Goal: Task Accomplishment & Management: Use online tool/utility

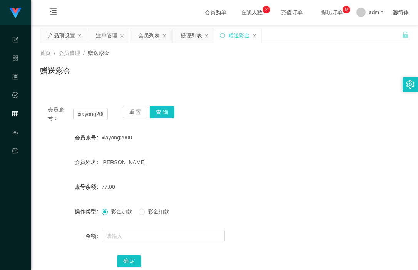
click at [235, 37] on div "赠送彩金" at bounding box center [239, 35] width 22 height 15
click at [94, 110] on input "xiayong2000" at bounding box center [90, 114] width 35 height 12
click at [94, 111] on input "xiayong2000" at bounding box center [90, 114] width 35 height 12
paste input "87560336"
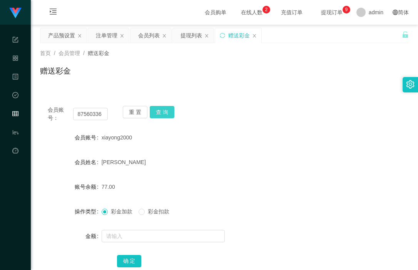
click at [165, 112] on button "查 询" at bounding box center [162, 112] width 25 height 12
click at [92, 116] on input "87560336" at bounding box center [90, 114] width 35 height 12
paste input "94688087"
type input "94688087"
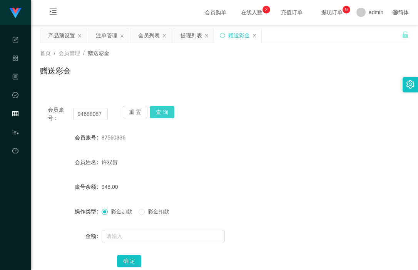
click at [156, 112] on button "查 询" at bounding box center [162, 112] width 25 height 12
click at [300, 107] on div "会员账号： 94688087 重 置 查 询" at bounding box center [224, 114] width 369 height 16
click at [67, 32] on div "产品预设置" at bounding box center [61, 35] width 27 height 15
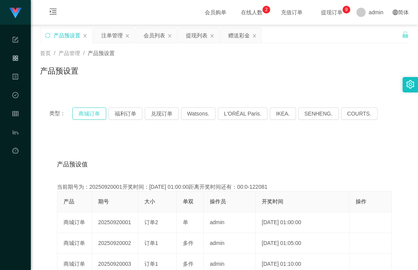
click at [91, 111] on button "商城订单" at bounding box center [89, 113] width 34 height 12
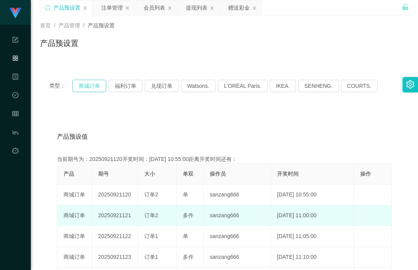
scroll to position [39, 0]
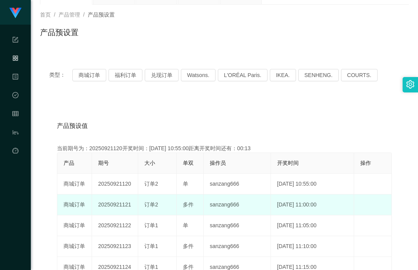
drag, startPoint x: 115, startPoint y: 204, endPoint x: 191, endPoint y: 212, distance: 76.6
click at [191, 212] on tr "商城订单 20250921121 订单2 多件 sanzang666 [DATE] 11:00:00 编 辑 限制投注" at bounding box center [224, 204] width 335 height 21
click at [161, 212] on td "订单2" at bounding box center [157, 204] width 39 height 21
drag, startPoint x: 119, startPoint y: 203, endPoint x: 167, endPoint y: 205, distance: 47.8
click at [167, 205] on tr "商城订单 20250921121 订单2 多件 sanzang666 [DATE] 11:00:00 编 辑 限制投注" at bounding box center [224, 204] width 335 height 21
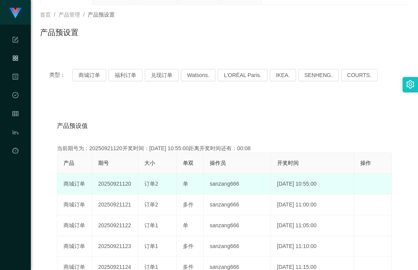
click at [305, 184] on td "[DATE] 10:55:00" at bounding box center [313, 184] width 84 height 21
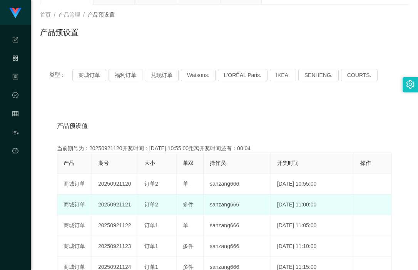
drag, startPoint x: 151, startPoint y: 204, endPoint x: 142, endPoint y: 203, distance: 9.3
click at [150, 204] on span "订单2" at bounding box center [151, 204] width 14 height 6
drag, startPoint x: 112, startPoint y: 205, endPoint x: 200, endPoint y: 201, distance: 87.9
click at [157, 202] on tr "商城订单 20250921121 订单2 多件 sanzang666 [DATE] 11:00:00 编 辑 限制投注" at bounding box center [224, 204] width 335 height 21
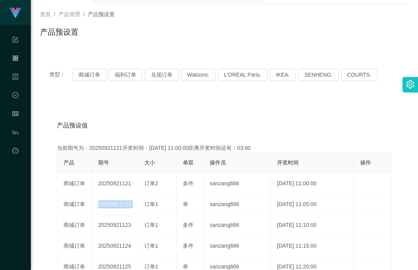
scroll to position [0, 0]
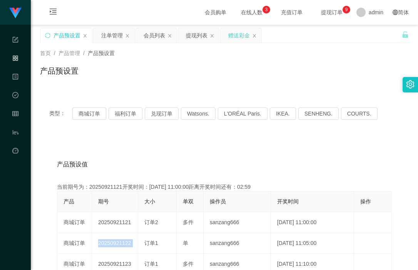
click at [233, 36] on div "赠送彩金" at bounding box center [239, 35] width 22 height 15
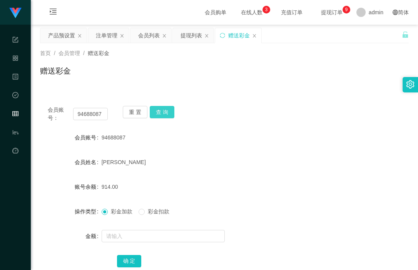
click at [166, 114] on button "查 询" at bounding box center [162, 112] width 25 height 12
click at [109, 39] on div "注单管理" at bounding box center [107, 35] width 22 height 15
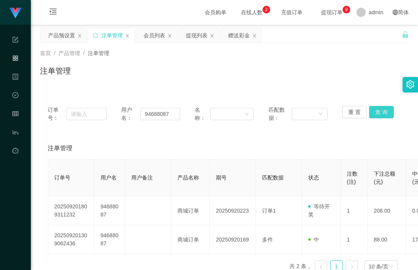
click at [381, 112] on button "查 询" at bounding box center [381, 112] width 25 height 12
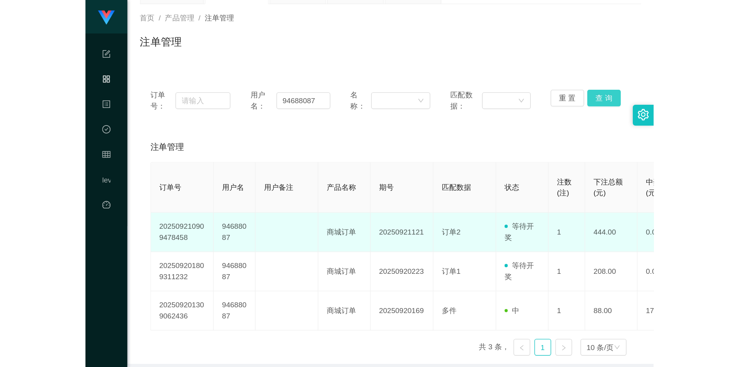
scroll to position [35, 0]
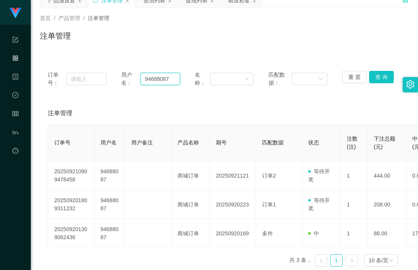
click at [159, 82] on input "94688087" at bounding box center [161, 79] width 40 height 12
paste input "87560336"
type input "87560336"
click at [382, 78] on button "查 询" at bounding box center [381, 77] width 25 height 12
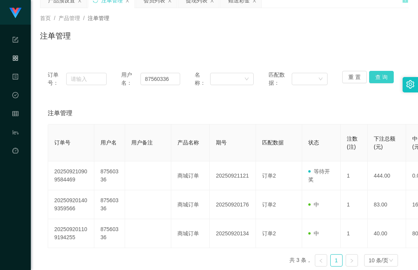
click at [378, 78] on button "查 询" at bounding box center [381, 77] width 25 height 12
click at [375, 77] on button "查 询" at bounding box center [381, 77] width 25 height 12
click at [148, 80] on input "87560336" at bounding box center [161, 79] width 40 height 12
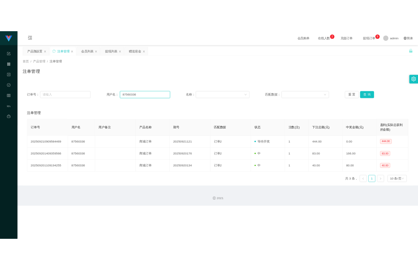
scroll to position [0, 0]
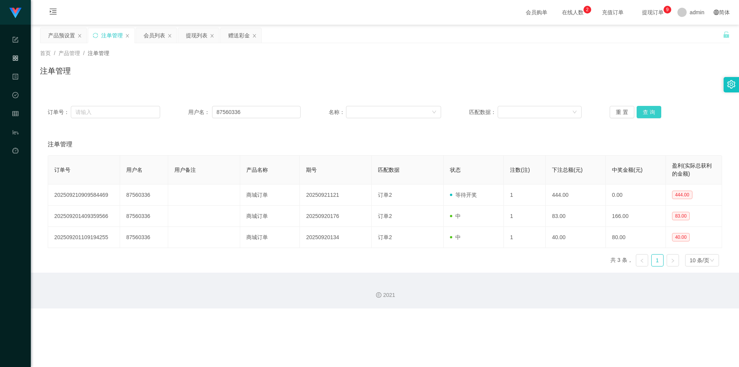
click at [418, 112] on button "查 询" at bounding box center [649, 112] width 25 height 12
click at [256, 110] on input "87560336" at bounding box center [256, 112] width 89 height 12
drag, startPoint x: 255, startPoint y: 112, endPoint x: 211, endPoint y: 107, distance: 44.2
click at [212, 107] on input "87560336" at bounding box center [256, 112] width 89 height 12
click at [418, 115] on button "查 询" at bounding box center [649, 112] width 25 height 12
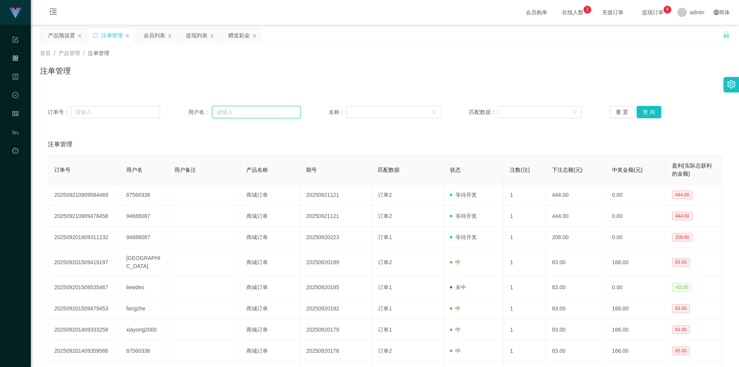
click at [249, 114] on input "text" at bounding box center [256, 112] width 89 height 12
paste input "87560336"
type input "87560336"
click at [418, 112] on button "查 询" at bounding box center [649, 112] width 25 height 12
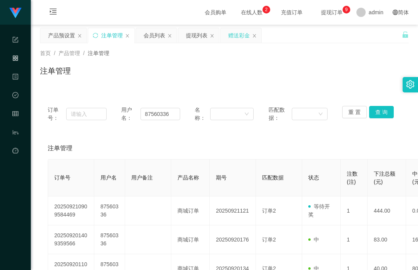
click at [237, 35] on div "赠送彩金" at bounding box center [239, 35] width 22 height 15
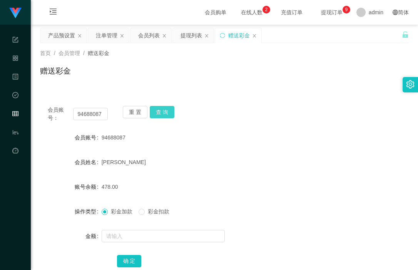
click at [164, 112] on button "查 询" at bounding box center [162, 112] width 25 height 12
click at [91, 117] on input "94688087" at bounding box center [90, 114] width 35 height 12
paste input "87560336"
type input "87560336"
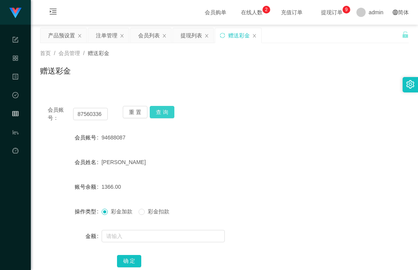
click at [168, 111] on button "查 询" at bounding box center [162, 112] width 25 height 12
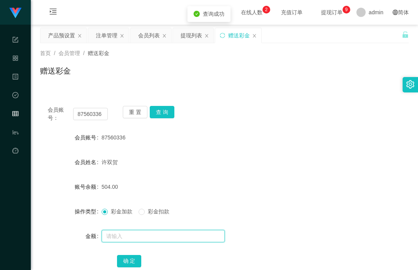
click at [146, 242] on input "text" at bounding box center [163, 236] width 123 height 12
type input "888"
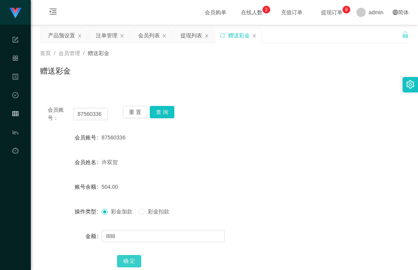
click at [130, 259] on button "确 定" at bounding box center [129, 261] width 25 height 12
click at [267, 183] on div "1392.00" at bounding box center [209, 186] width 215 height 15
